Goal: Use online tool/utility

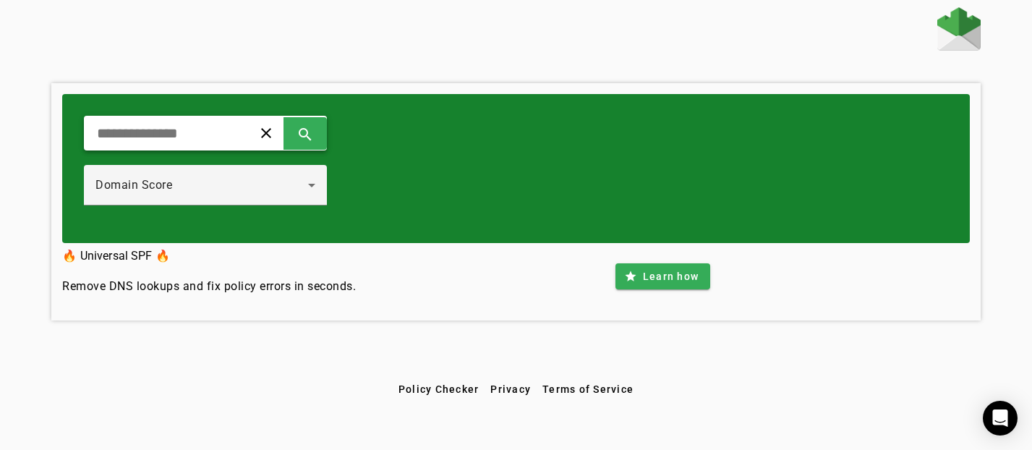
click at [186, 127] on input "text" at bounding box center [162, 132] width 134 height 17
type input "**********"
click at [322, 129] on span at bounding box center [305, 133] width 35 height 35
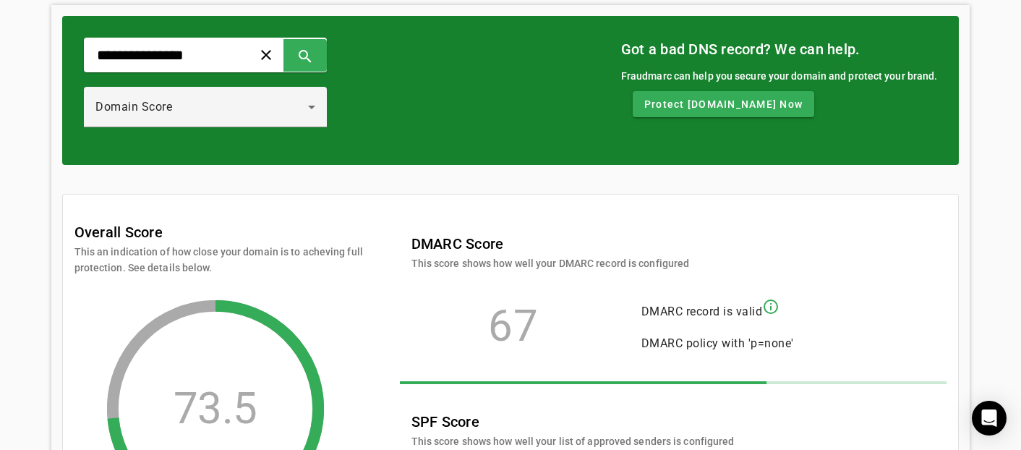
scroll to position [64, 0]
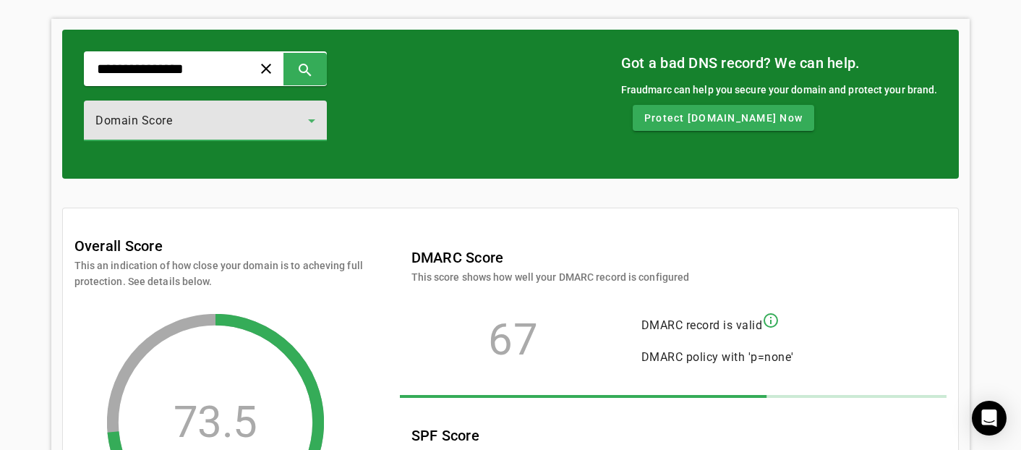
click at [270, 126] on div "Domain Score" at bounding box center [201, 120] width 213 height 17
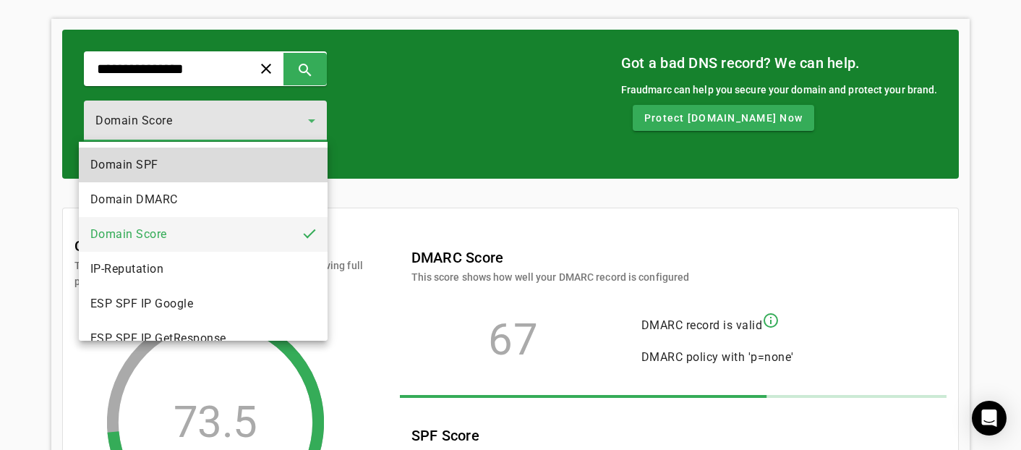
click at [212, 172] on mat-option "Domain SPF" at bounding box center [203, 164] width 249 height 35
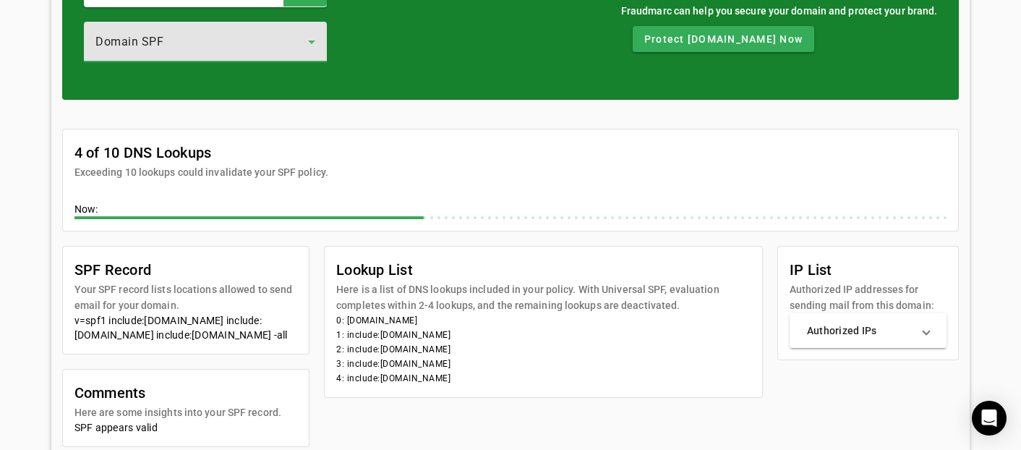
scroll to position [7, 0]
